Goal: Information Seeking & Learning: Learn about a topic

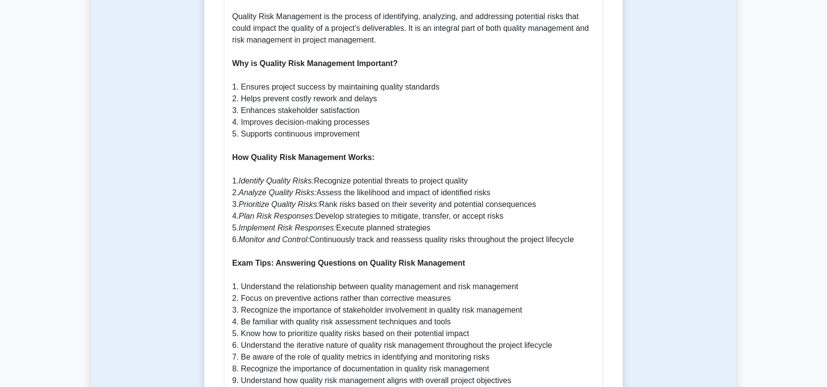
scroll to position [635, 0]
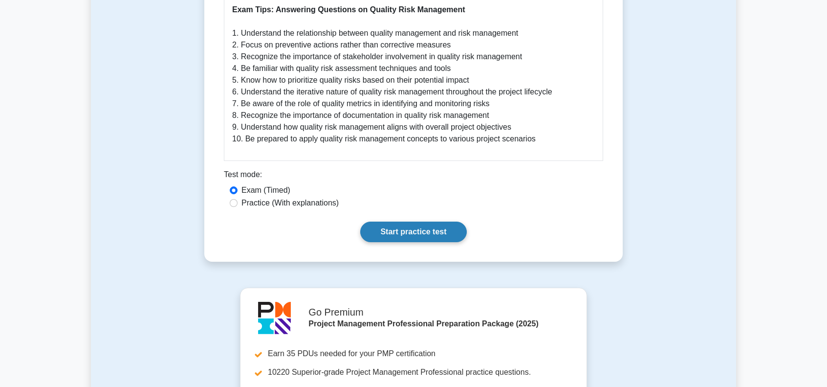
click at [415, 233] on link "Start practice test" at bounding box center [413, 231] width 106 height 21
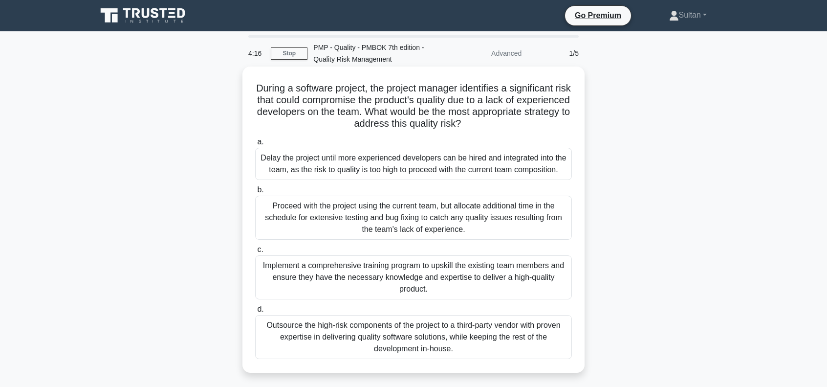
click at [390, 277] on div "Implement a comprehensive training program to upskill the existing team members…" at bounding box center [413, 277] width 317 height 44
click at [255, 253] on input "c. Implement a comprehensive training program to upskill the existing team memb…" at bounding box center [255, 249] width 0 height 6
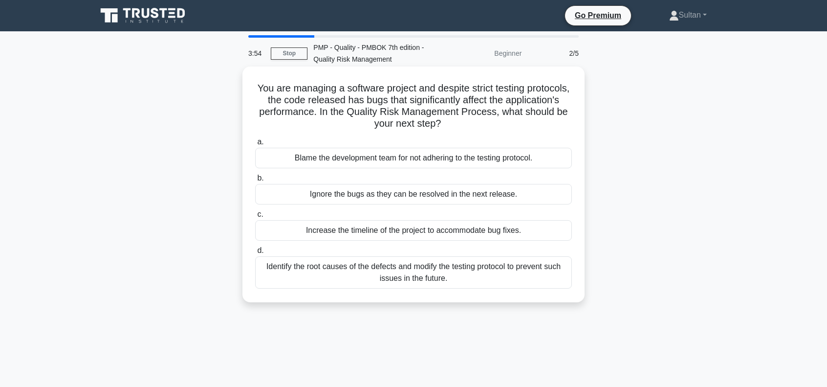
click at [475, 272] on div "Identify the root causes of the defects and modify the testing protocol to prev…" at bounding box center [413, 272] width 317 height 32
click at [255, 254] on input "d. Identify the root causes of the defects and modify the testing protocol to p…" at bounding box center [255, 250] width 0 height 6
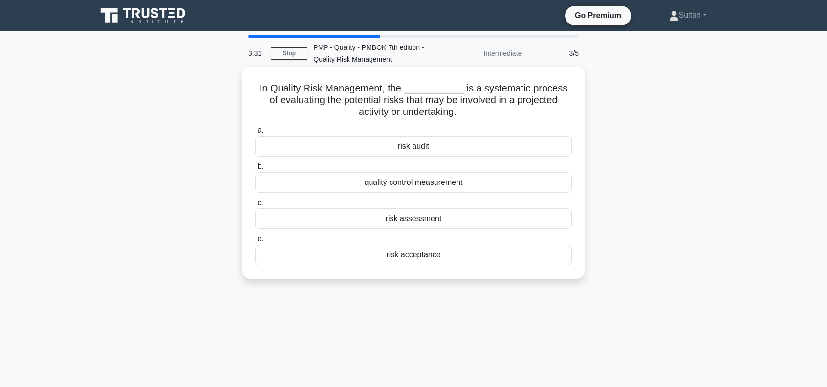
click at [418, 148] on div "risk audit" at bounding box center [413, 146] width 317 height 21
click at [255, 133] on input "a. risk audit" at bounding box center [255, 130] width 0 height 6
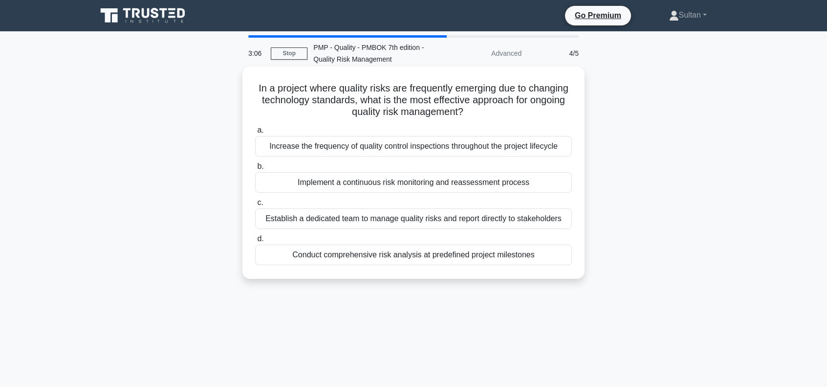
click at [476, 185] on div "Implement a continuous risk monitoring and reassessment process" at bounding box center [413, 182] width 317 height 21
click at [255, 170] on input "b. Implement a continuous risk monitoring and reassessment process" at bounding box center [255, 166] width 0 height 6
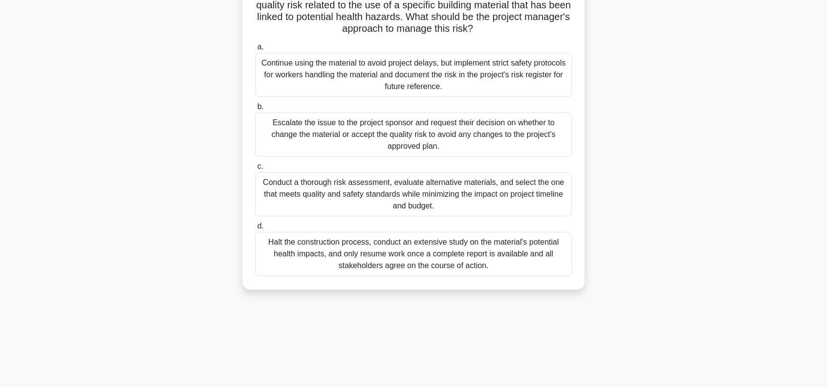
scroll to position [98, 0]
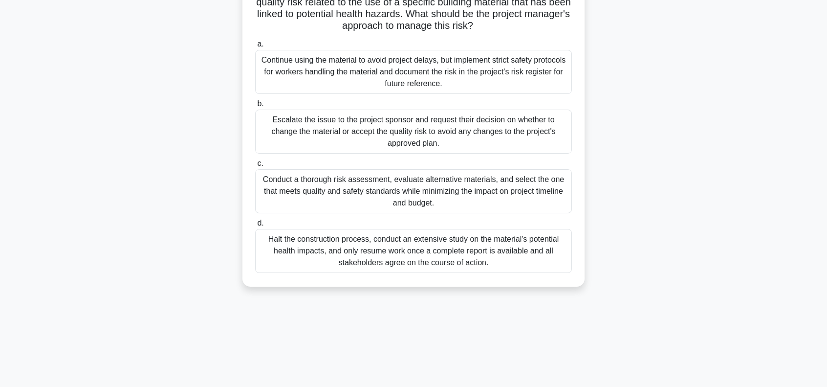
click at [350, 192] on div "Conduct a thorough risk assessment, evaluate alternative materials, and select …" at bounding box center [413, 191] width 317 height 44
click at [255, 167] on input "c. Conduct a thorough risk assessment, evaluate alternative materials, and sele…" at bounding box center [255, 163] width 0 height 6
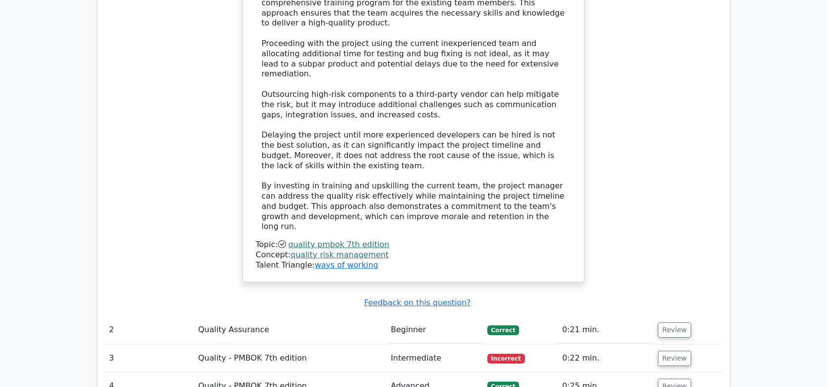
scroll to position [1173, 0]
